Goal: Task Accomplishment & Management: Manage account settings

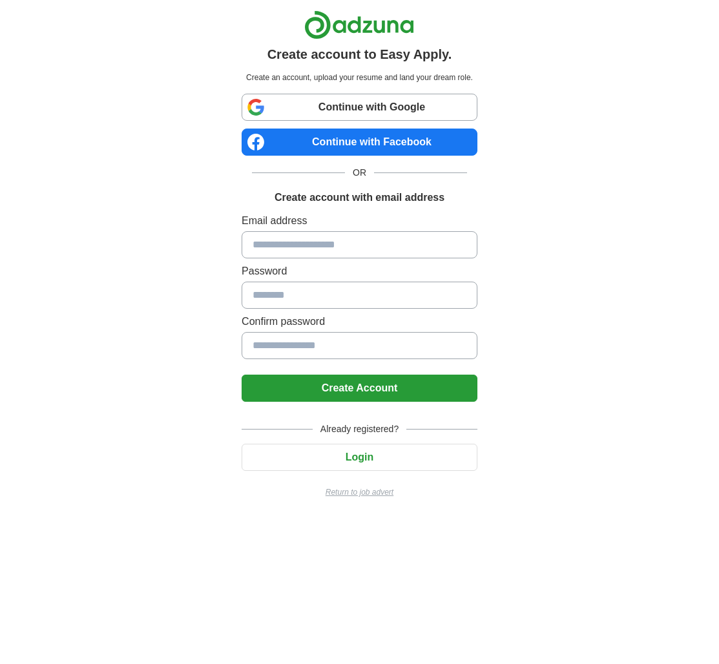
click at [381, 106] on link "Continue with Google" at bounding box center [360, 107] width 236 height 27
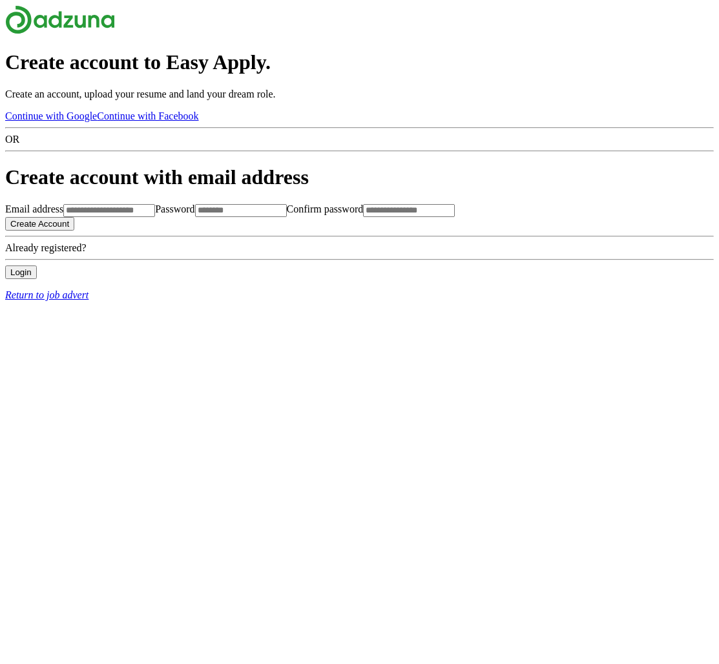
click at [37, 279] on button "Login" at bounding box center [21, 273] width 32 height 14
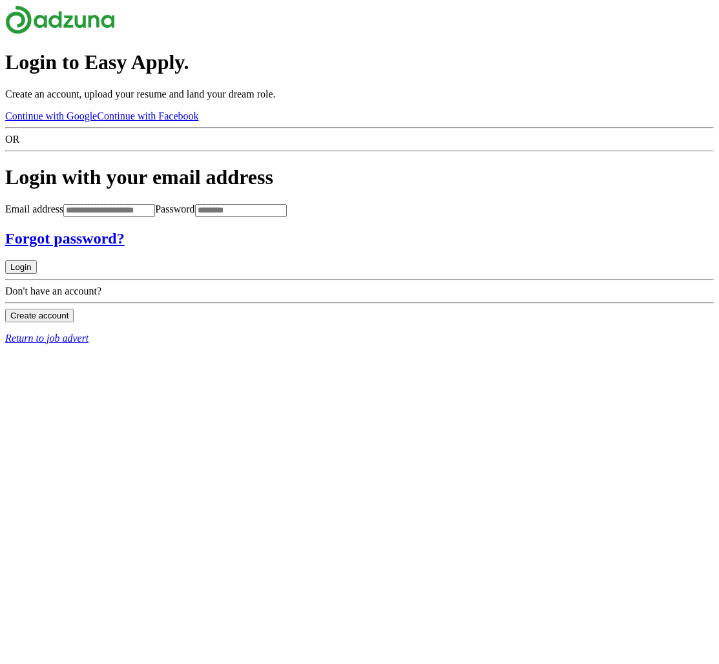
click at [97, 111] on link "Continue with Google" at bounding box center [51, 116] width 92 height 11
